Goal: Information Seeking & Learning: Learn about a topic

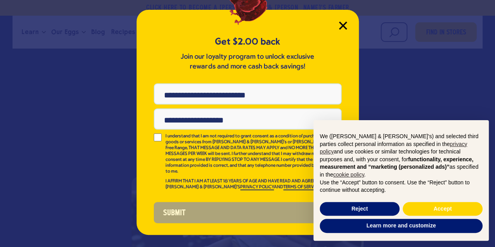
click at [344, 25] on icon "Close Modal" at bounding box center [343, 26] width 8 height 8
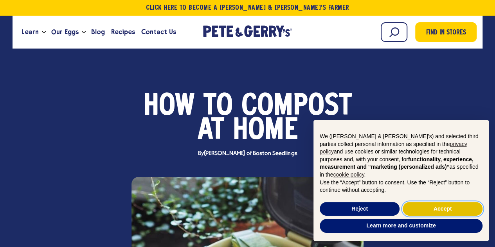
click at [426, 207] on button "Accept" at bounding box center [443, 209] width 80 height 14
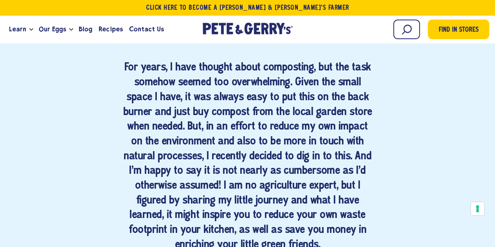
scroll to position [430, 0]
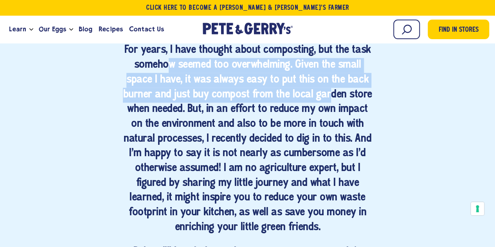
drag, startPoint x: 167, startPoint y: 63, endPoint x: 300, endPoint y: 97, distance: 137.4
click at [331, 90] on h4 "For years, I have thought about composting, but the task somehow seemed too ove…" at bounding box center [248, 139] width 252 height 192
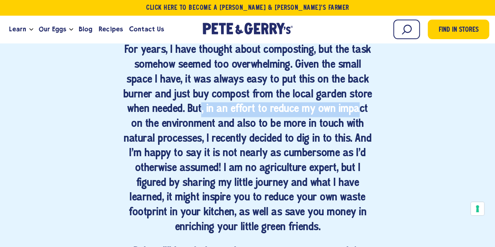
drag, startPoint x: 182, startPoint y: 105, endPoint x: 225, endPoint y: 114, distance: 44.0
click at [351, 106] on h4 "For years, I have thought about composting, but the task somehow seemed too ove…" at bounding box center [248, 139] width 252 height 192
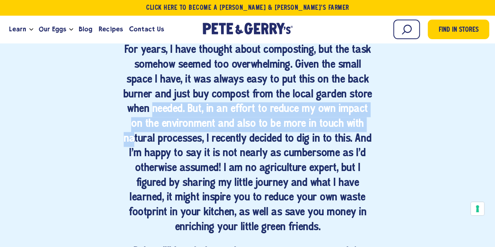
drag, startPoint x: 146, startPoint y: 112, endPoint x: 353, endPoint y: 122, distance: 207.2
click at [353, 122] on h4 "For years, I have thought about composting, but the task somehow seemed too ove…" at bounding box center [248, 139] width 252 height 192
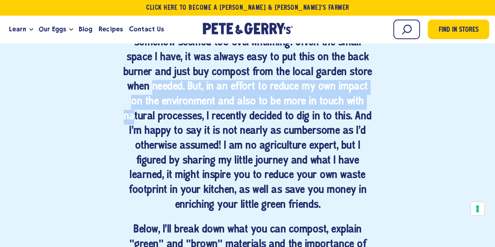
scroll to position [469, 0]
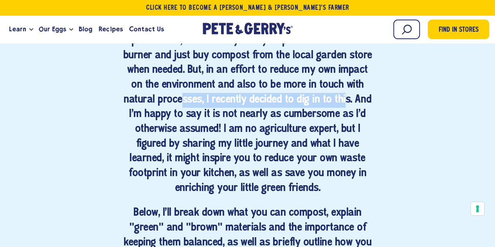
drag, startPoint x: 174, startPoint y: 105, endPoint x: 319, endPoint y: 106, distance: 144.8
click at [319, 106] on h4 "For years, I have thought about composting, but the task somehow seemed too ove…" at bounding box center [248, 100] width 252 height 192
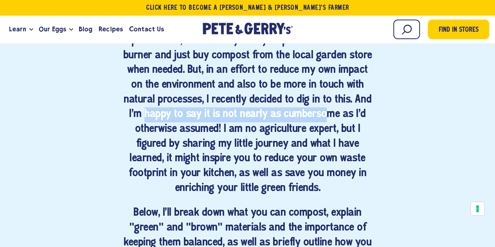
drag, startPoint x: 137, startPoint y: 108, endPoint x: 315, endPoint y: 111, distance: 178.0
click at [315, 111] on h4 "For years, I have thought about composting, but the task somehow seemed too ove…" at bounding box center [248, 100] width 252 height 192
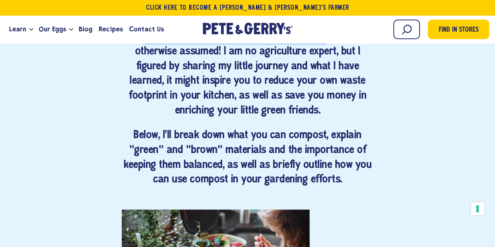
scroll to position [548, 0]
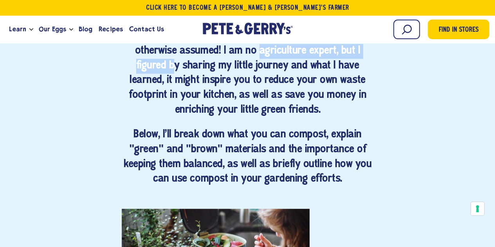
drag, startPoint x: 202, startPoint y: 58, endPoint x: 260, endPoint y: 54, distance: 58.0
click at [260, 54] on h4 "For years, I have thought about composting, but the task somehow seemed too ove…" at bounding box center [248, 22] width 252 height 192
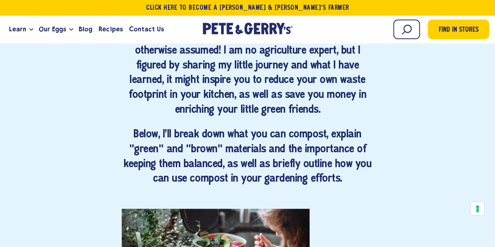
click at [218, 66] on h4 "For years, I have thought about composting, but the task somehow seemed too ove…" at bounding box center [248, 22] width 252 height 192
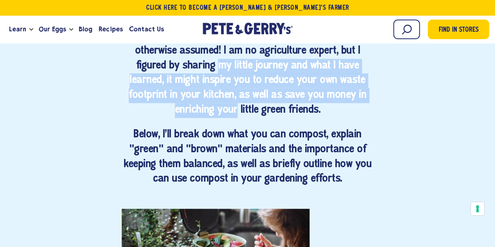
drag, startPoint x: 218, startPoint y: 66, endPoint x: 232, endPoint y: 113, distance: 49.8
click at [232, 113] on h4 "For years, I have thought about composting, but the task somehow seemed too ove…" at bounding box center [248, 22] width 252 height 192
click at [167, 90] on h4 "For years, I have thought about composting, but the task somehow seemed too ove…" at bounding box center [248, 22] width 252 height 192
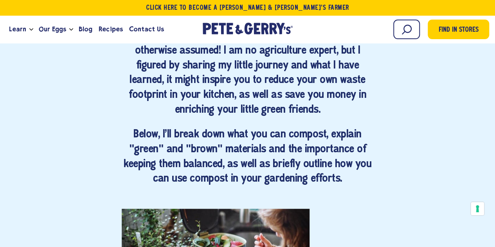
scroll to position [626, 0]
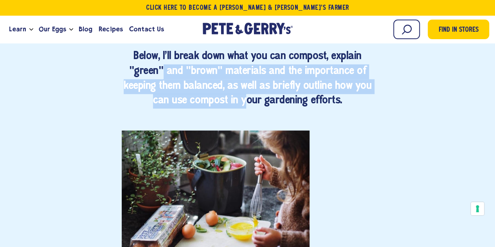
drag, startPoint x: 173, startPoint y: 76, endPoint x: 245, endPoint y: 101, distance: 76.3
click at [245, 101] on h4 "Below, I'll break down what you can compost, explain "green" and "brown" materi…" at bounding box center [248, 78] width 252 height 59
click at [230, 89] on h4 "Below, I'll break down what you can compost, explain "green" and "brown" materi…" at bounding box center [248, 78] width 252 height 59
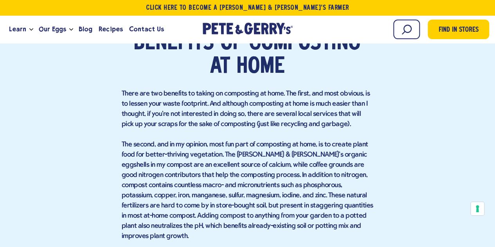
scroll to position [939, 0]
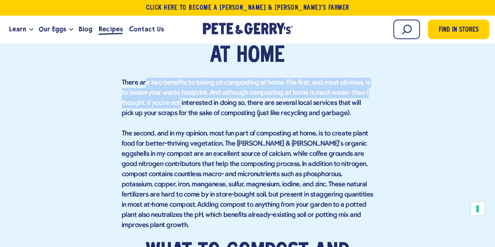
drag, startPoint x: 146, startPoint y: 83, endPoint x: 112, endPoint y: 32, distance: 60.5
click at [173, 93] on p "There are two benefits to taking on composting at home. The first, and most obv…" at bounding box center [248, 98] width 252 height 41
